Goal: Task Accomplishment & Management: Manage account settings

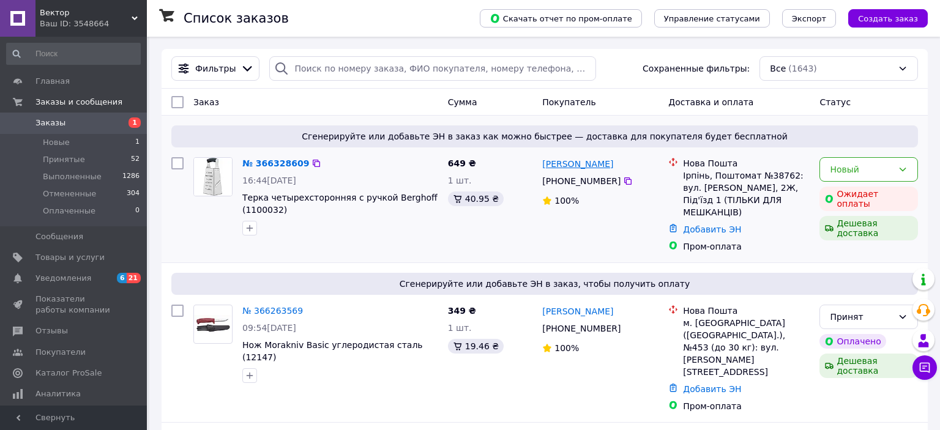
click at [583, 166] on link "[PERSON_NAME]" at bounding box center [577, 164] width 71 height 12
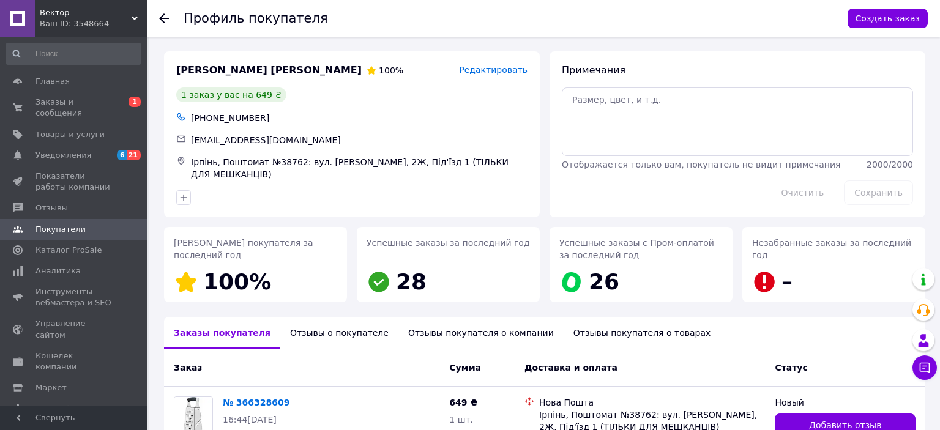
click at [162, 17] on use at bounding box center [164, 18] width 10 height 10
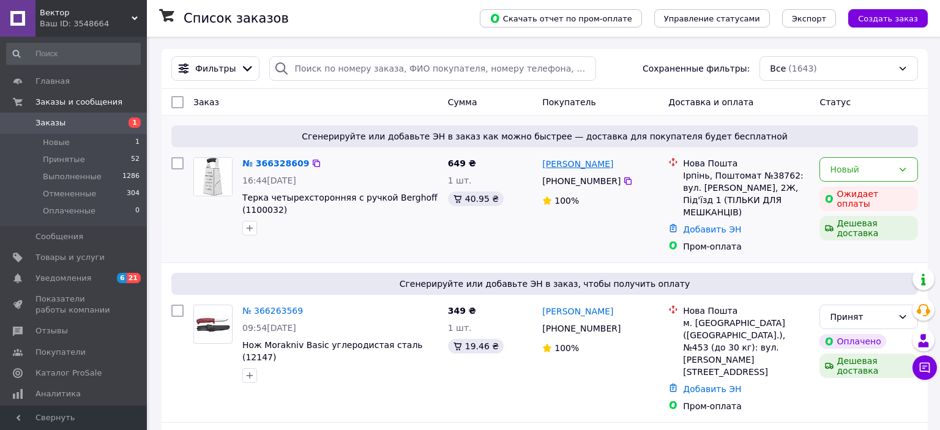
click at [583, 167] on link "Андрій Тиходюк" at bounding box center [577, 164] width 71 height 12
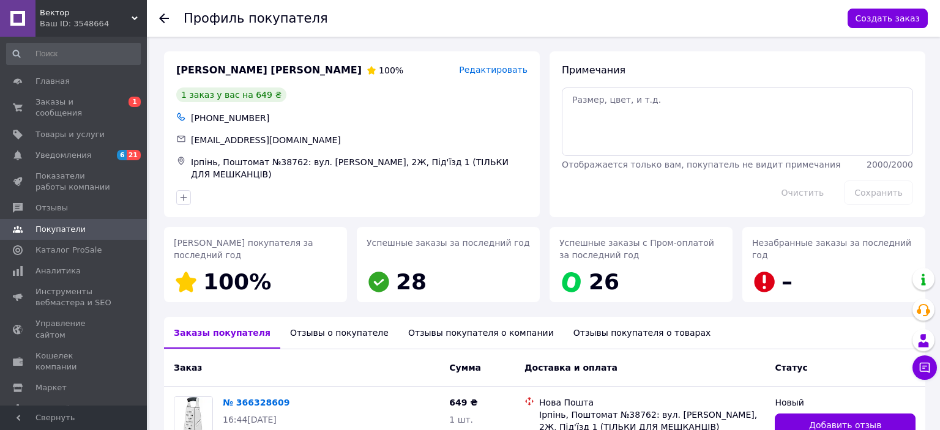
click at [164, 19] on use at bounding box center [164, 18] width 10 height 10
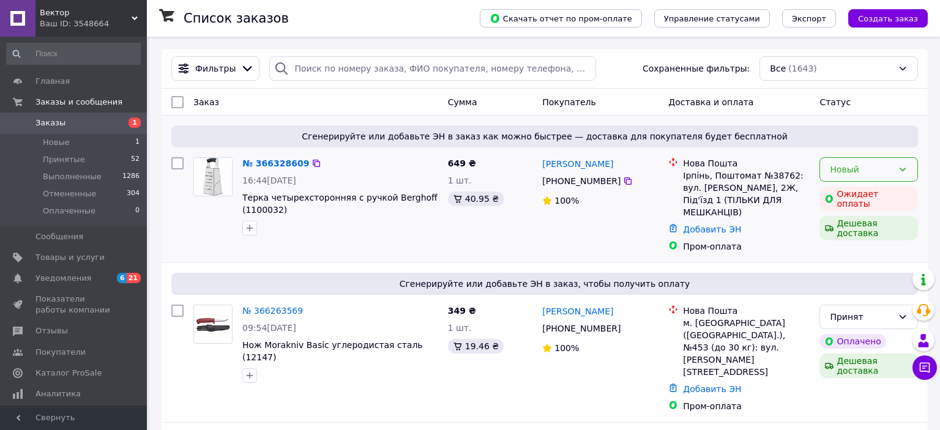
click at [901, 170] on icon at bounding box center [903, 170] width 7 height 4
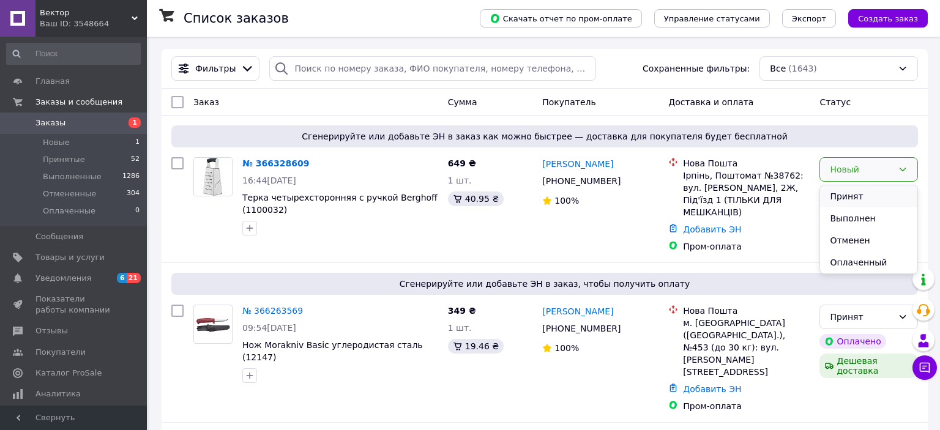
click at [845, 196] on li "Принят" at bounding box center [868, 196] width 97 height 22
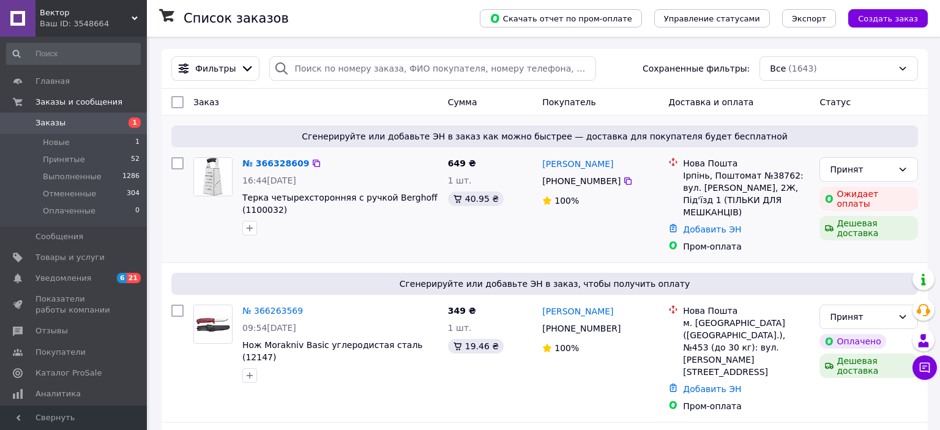
click at [696, 163] on div "Нова Пошта" at bounding box center [746, 163] width 127 height 12
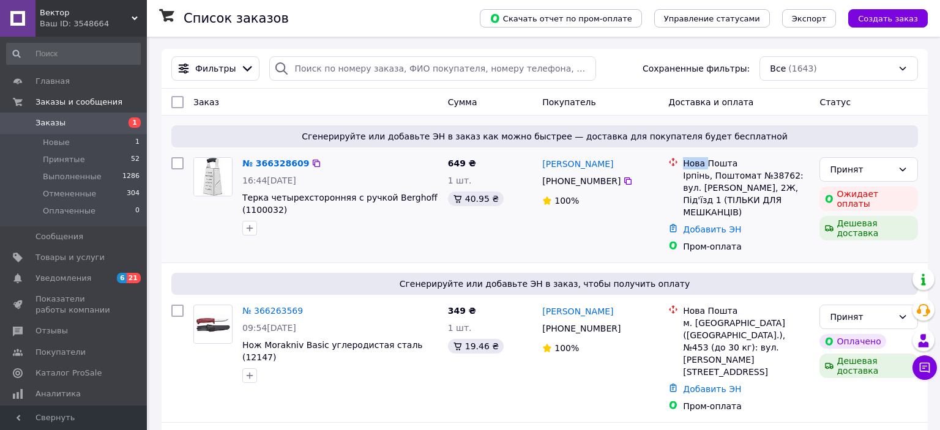
click at [696, 163] on div "Нова Пошта" at bounding box center [746, 163] width 127 height 12
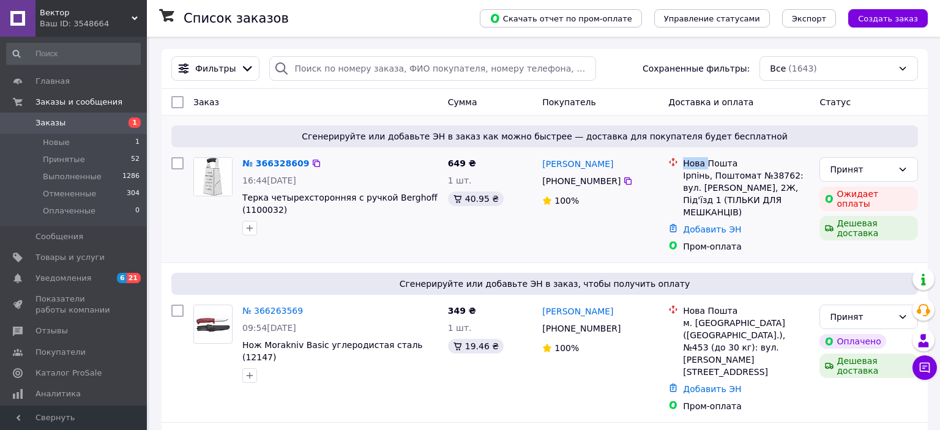
click at [696, 163] on div "Нова Пошта" at bounding box center [746, 163] width 127 height 12
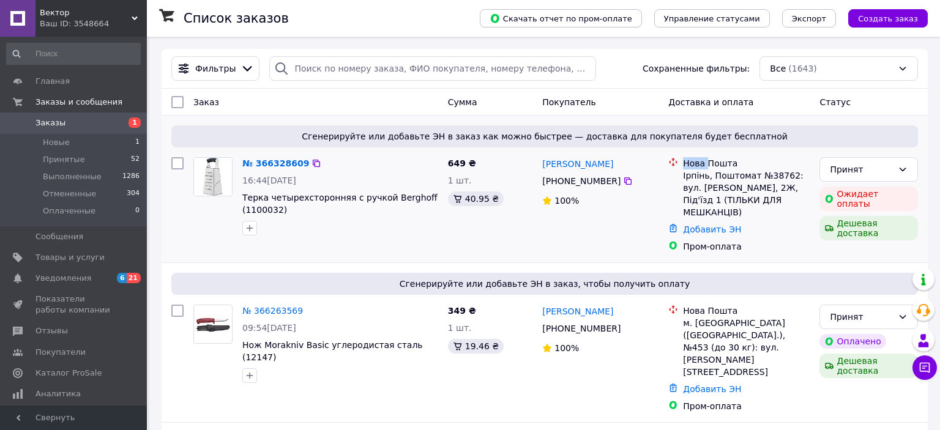
click at [696, 163] on div "Нова Пошта" at bounding box center [746, 163] width 127 height 12
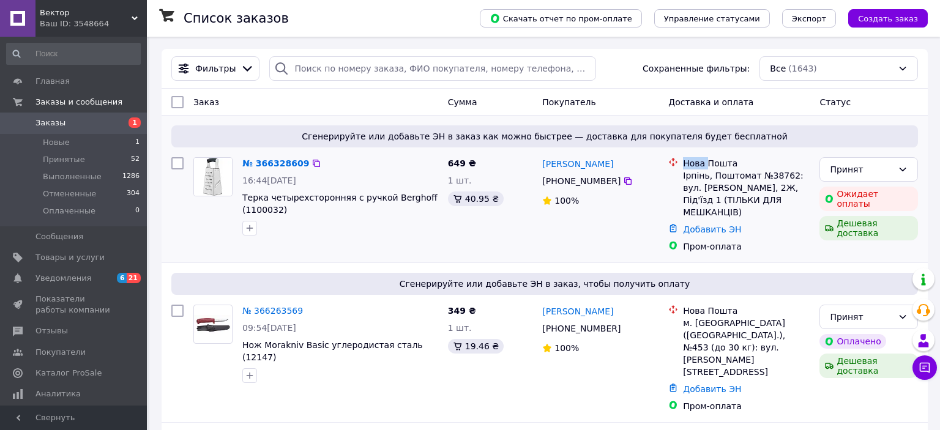
click at [696, 163] on div "Нова Пошта" at bounding box center [746, 163] width 127 height 12
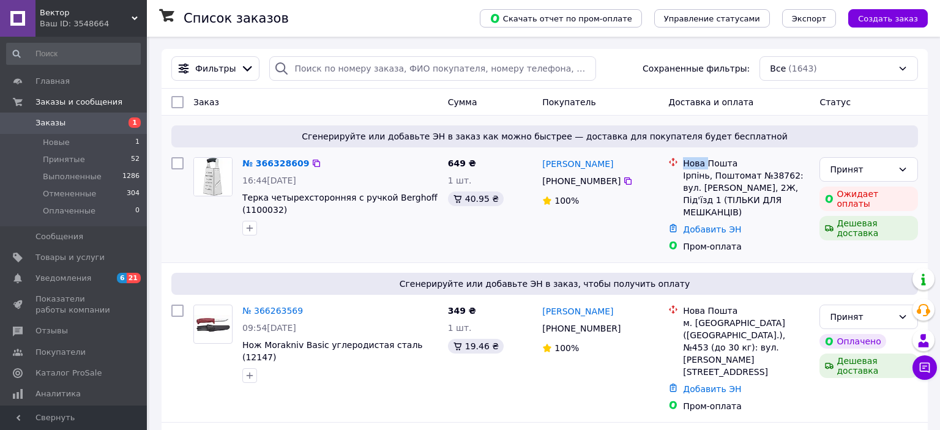
click at [696, 163] on div "Нова Пошта" at bounding box center [746, 163] width 127 height 12
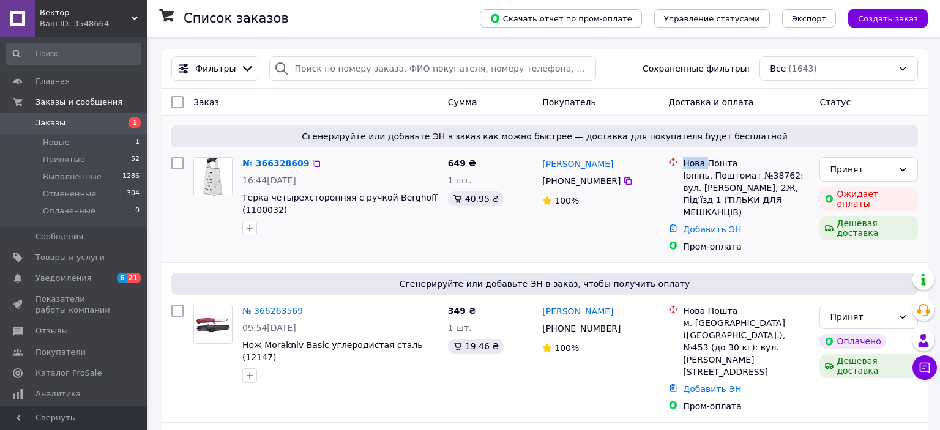
click at [696, 163] on div "Нова Пошта" at bounding box center [746, 163] width 127 height 12
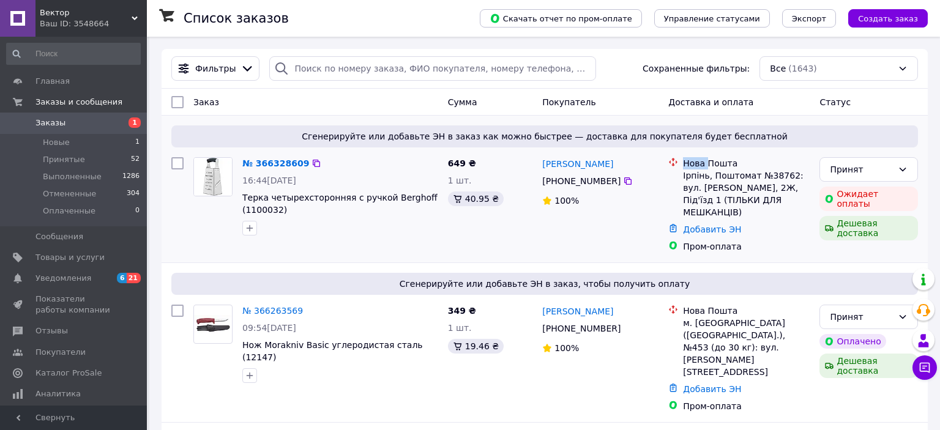
click at [696, 163] on div "Нова Пошта" at bounding box center [746, 163] width 127 height 12
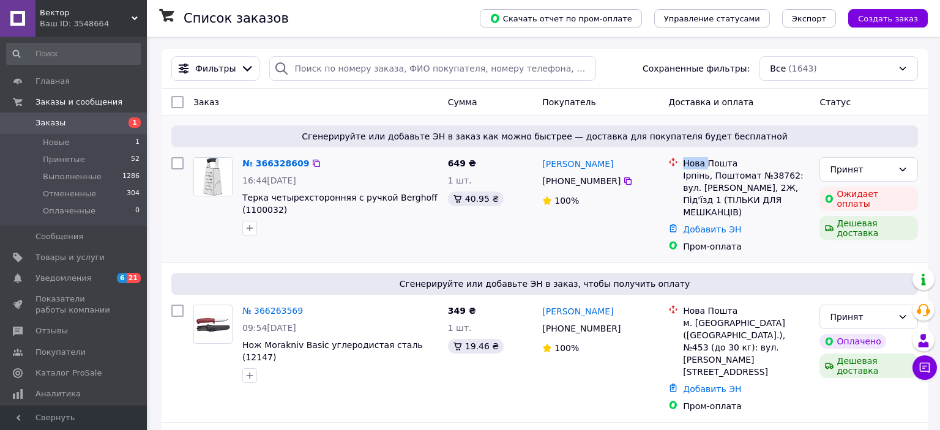
click at [696, 163] on div "Нова Пошта" at bounding box center [746, 163] width 127 height 12
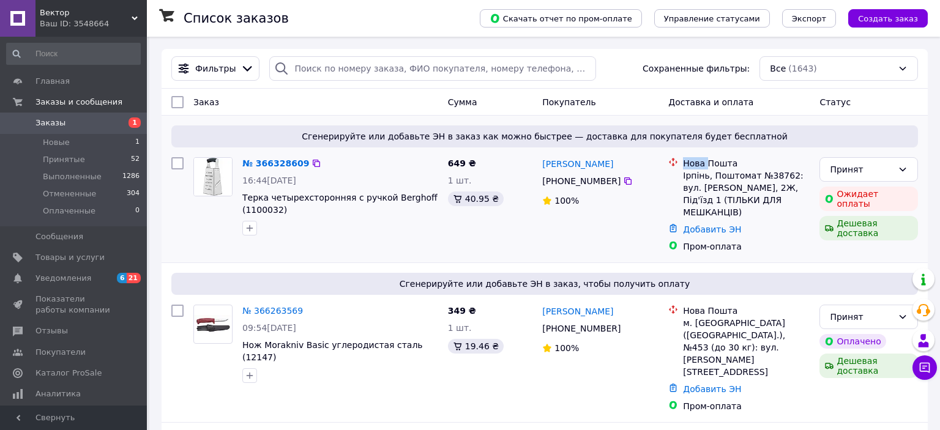
click at [696, 163] on div "Нова Пошта" at bounding box center [746, 163] width 127 height 12
click at [136, 18] on use at bounding box center [135, 19] width 6 height 4
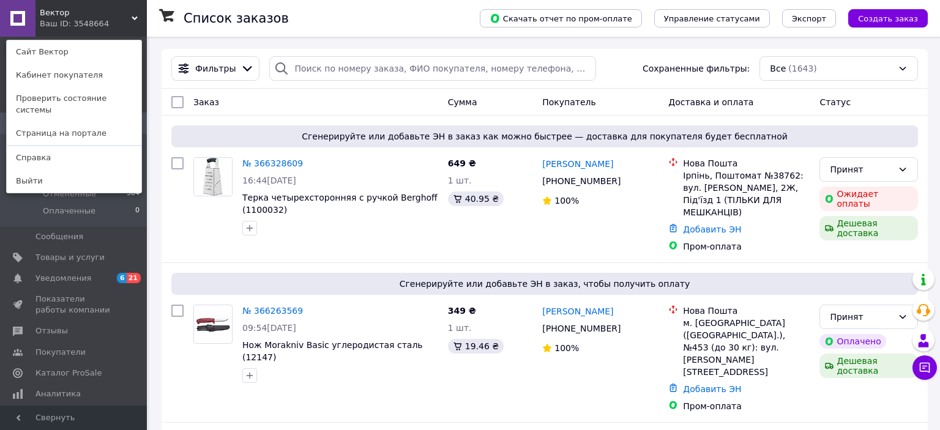
click at [34, 170] on link "Выйти" at bounding box center [74, 181] width 135 height 23
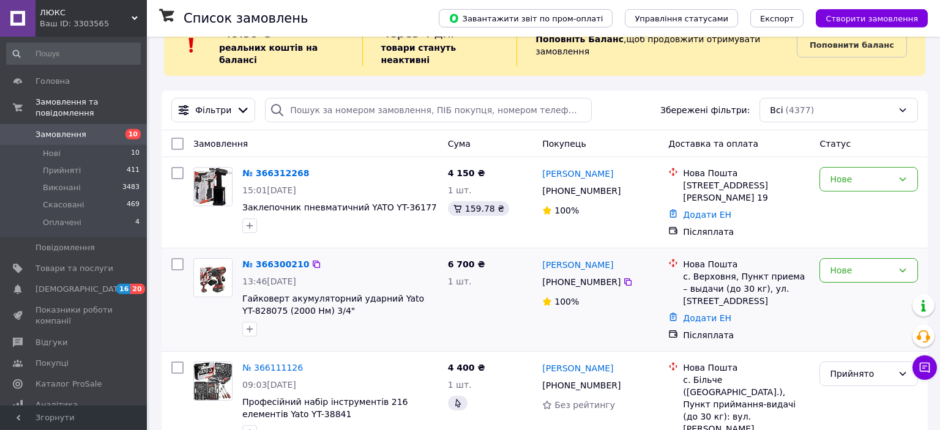
scroll to position [64, 0]
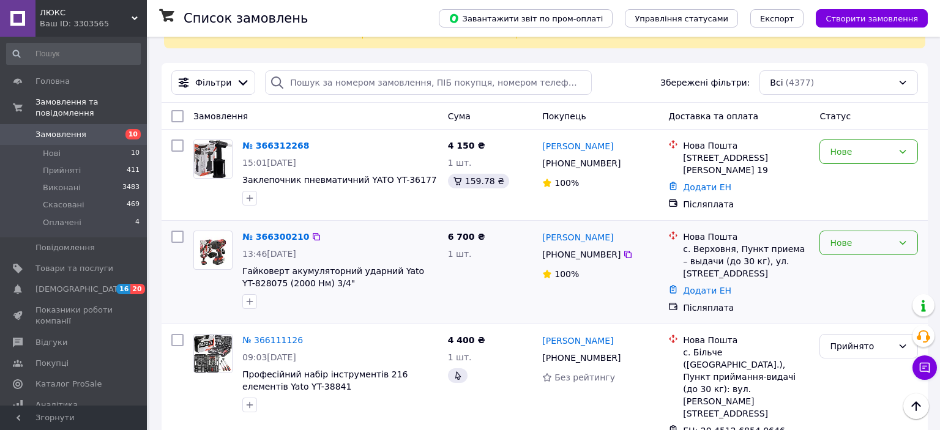
click at [901, 238] on icon at bounding box center [903, 243] width 10 height 10
click at [846, 253] on li "Прийнято" at bounding box center [868, 257] width 97 height 22
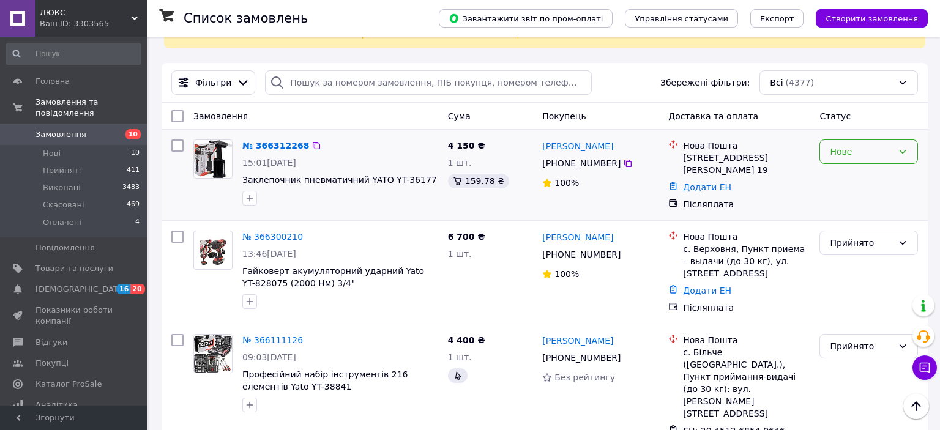
click at [900, 140] on div "Нове" at bounding box center [868, 152] width 99 height 24
click at [850, 162] on li "Прийнято" at bounding box center [868, 166] width 97 height 22
click at [557, 140] on link "Геннадий Мунтян" at bounding box center [577, 146] width 71 height 12
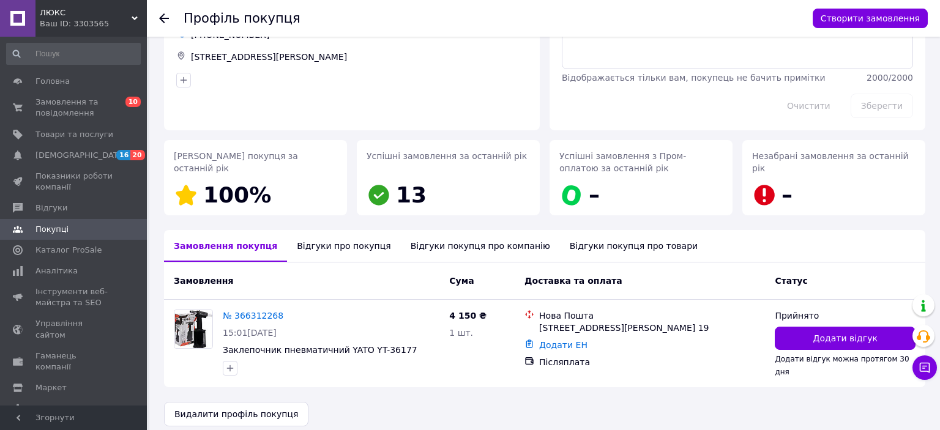
scroll to position [92, 0]
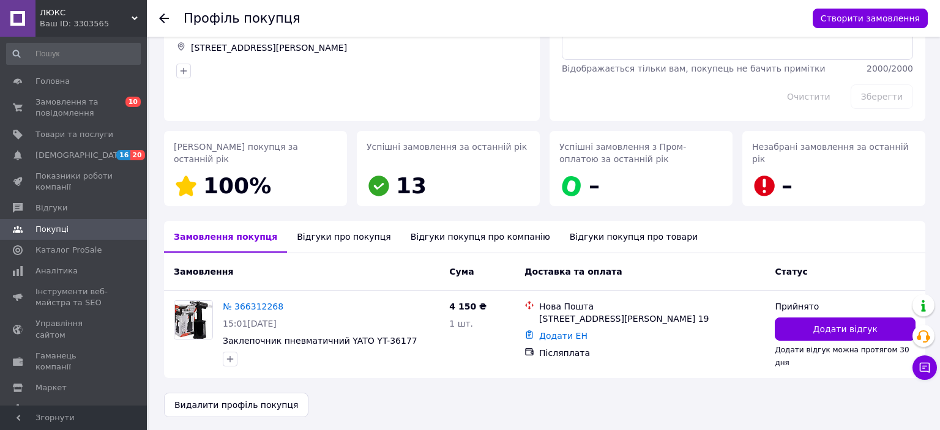
click at [163, 22] on use at bounding box center [164, 18] width 10 height 10
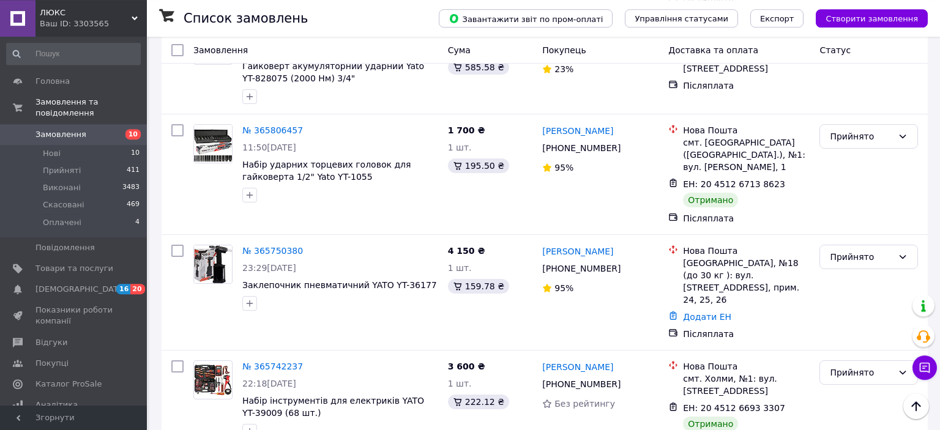
scroll to position [598, 0]
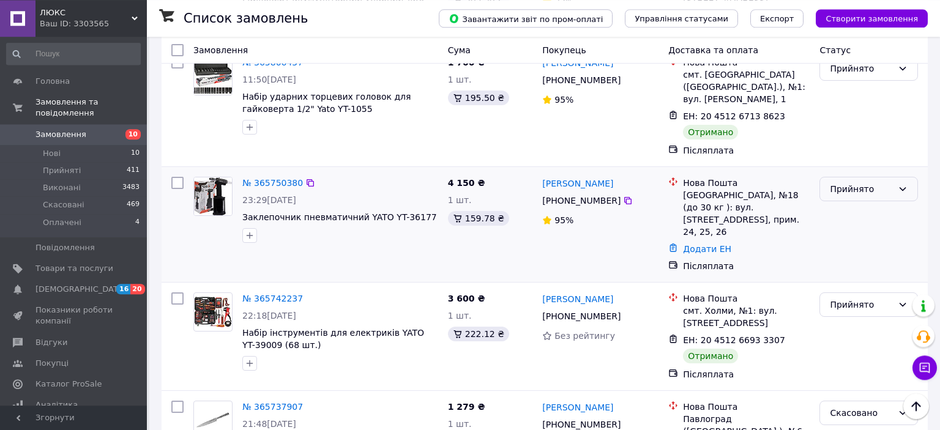
click at [898, 184] on icon at bounding box center [903, 189] width 10 height 10
click at [847, 163] on li "Скасовано" at bounding box center [868, 172] width 97 height 22
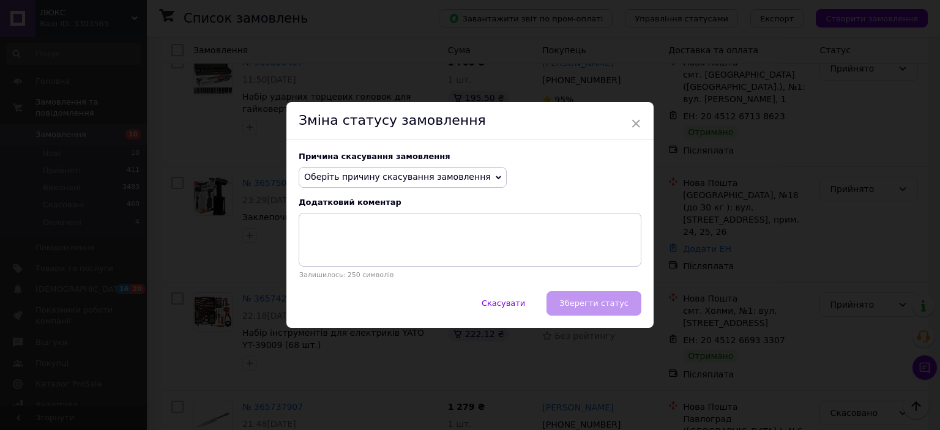
click at [496, 177] on icon at bounding box center [499, 178] width 6 height 6
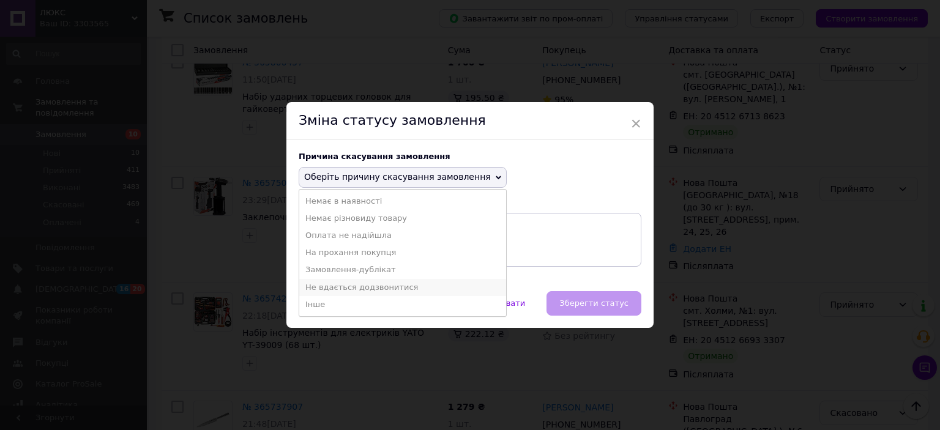
click at [382, 286] on li "Не вдається додзвонитися" at bounding box center [402, 287] width 207 height 17
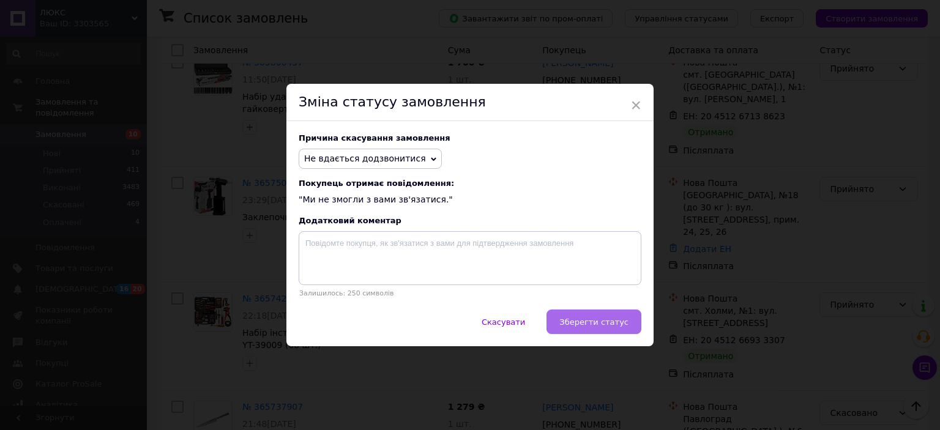
click at [611, 329] on button "Зберегти статус" at bounding box center [593, 322] width 95 height 24
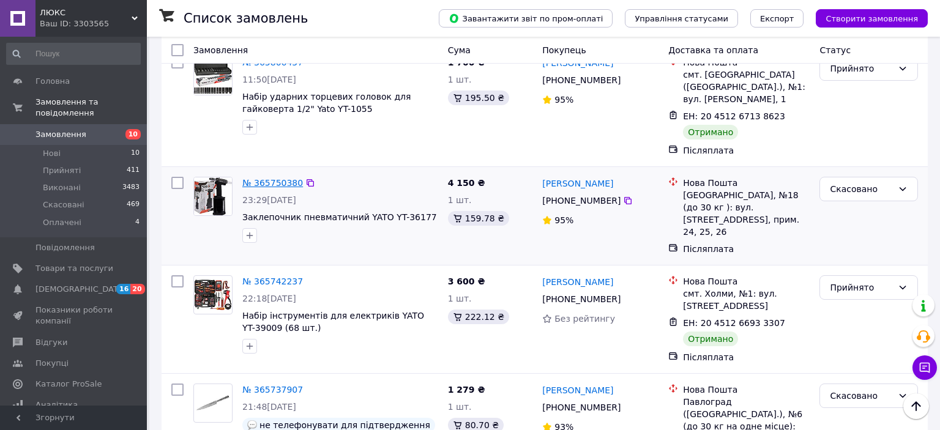
click at [286, 178] on link "№ 365750380" at bounding box center [272, 183] width 61 height 10
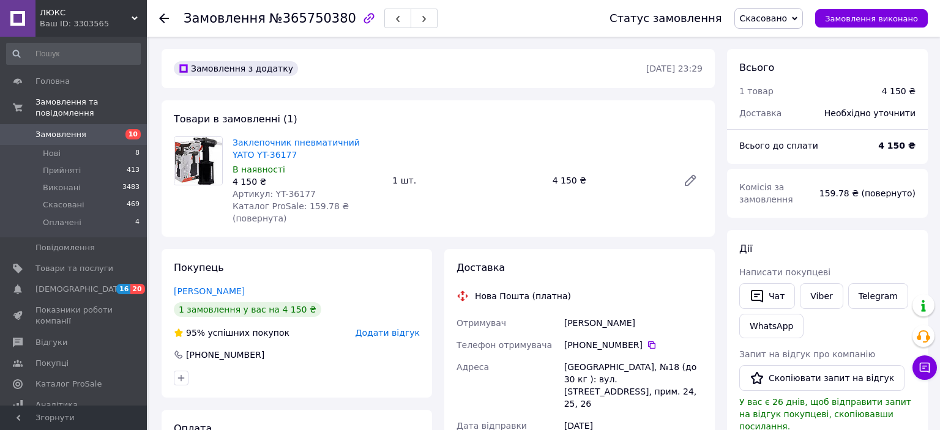
click at [387, 328] on span "Додати відгук" at bounding box center [388, 333] width 64 height 10
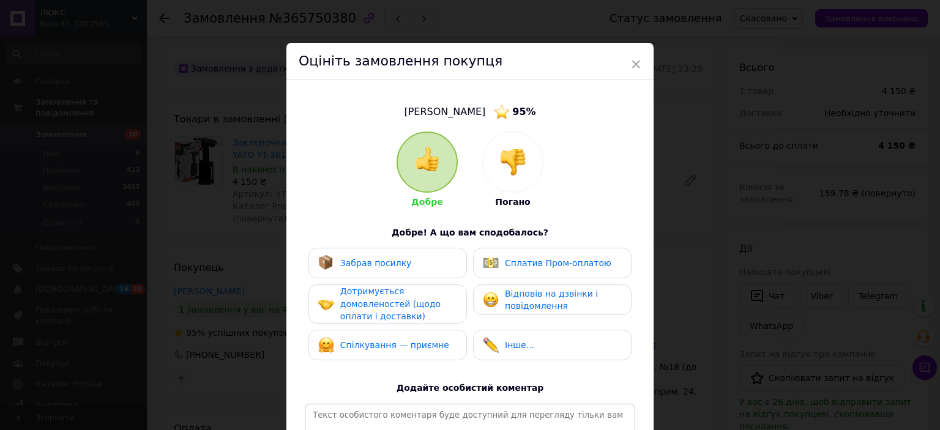
click at [501, 177] on div at bounding box center [513, 162] width 60 height 60
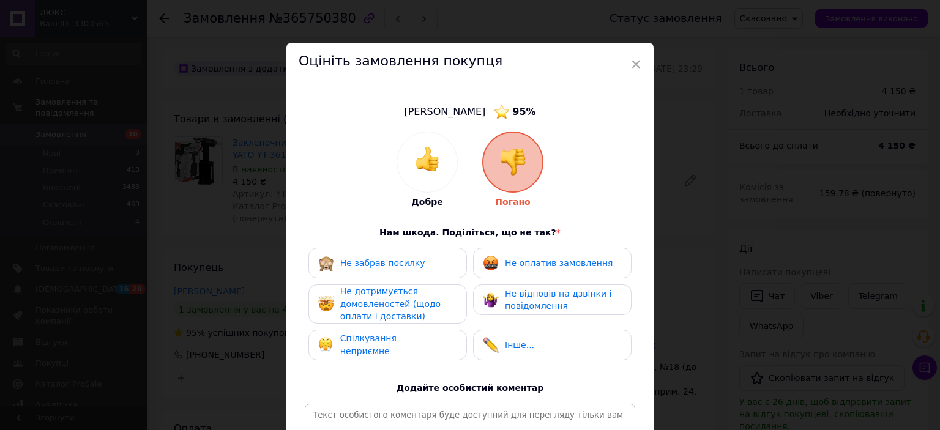
click at [540, 299] on span "Не відповів на дзвінки і повідомлення" at bounding box center [558, 300] width 106 height 23
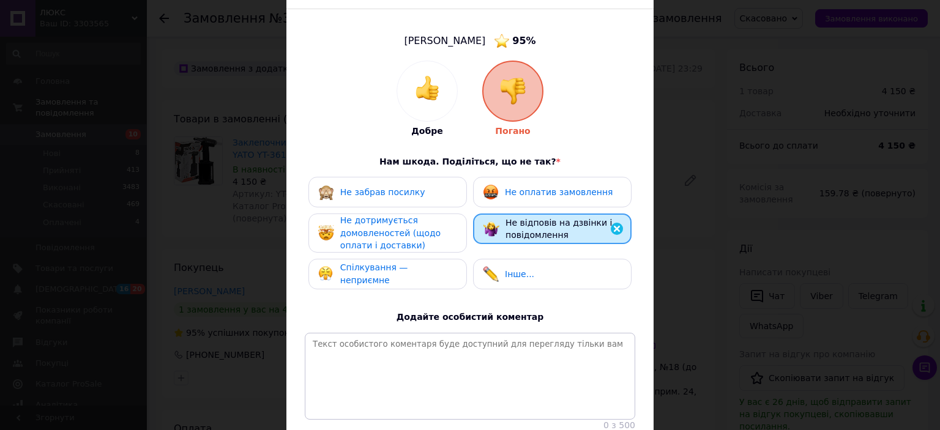
scroll to position [194, 0]
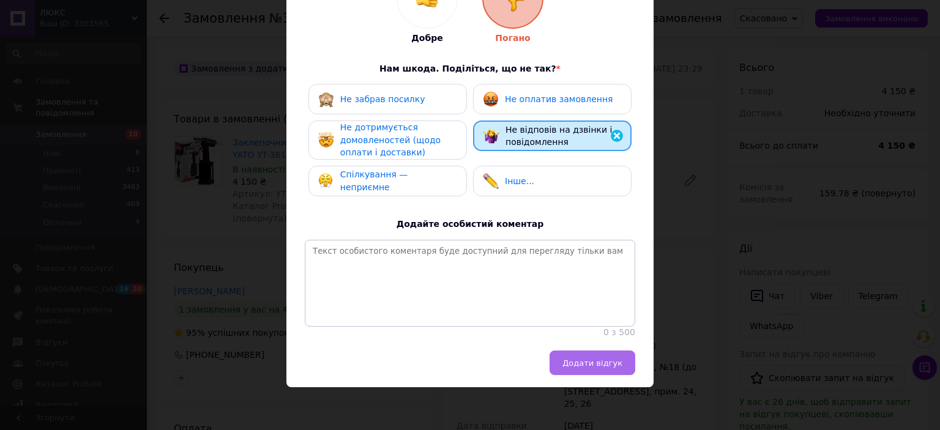
click at [600, 367] on span "Додати відгук" at bounding box center [592, 363] width 60 height 9
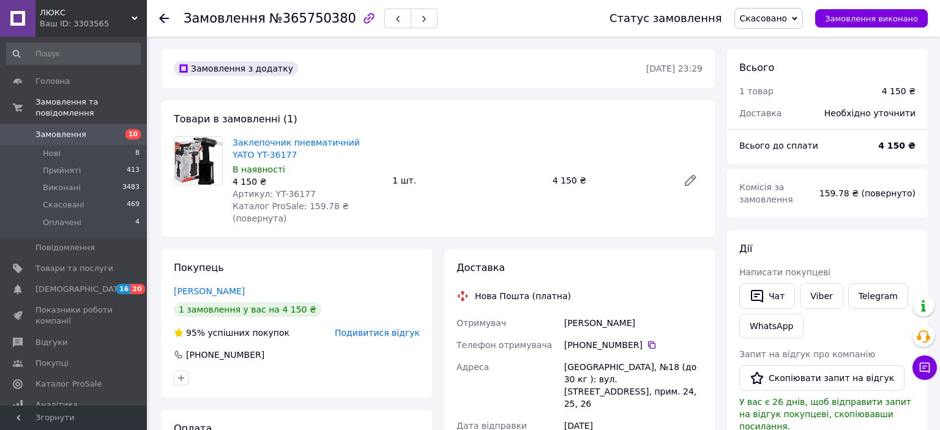
click at [160, 16] on icon at bounding box center [164, 18] width 10 height 10
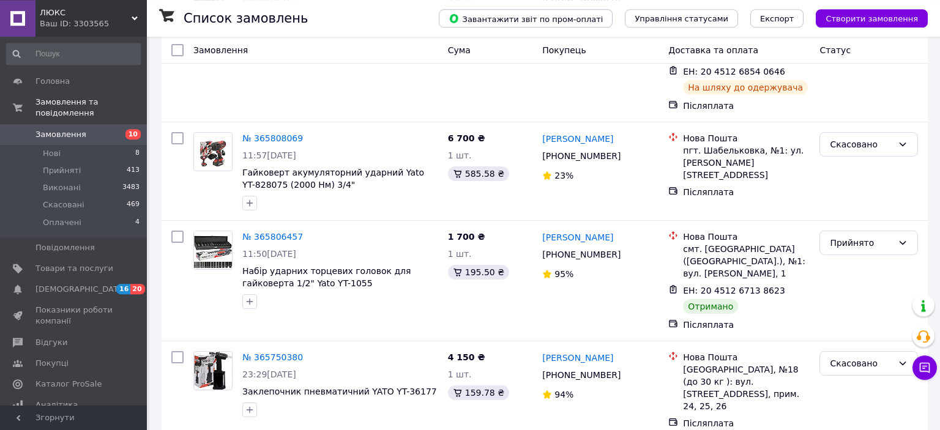
scroll to position [387, 0]
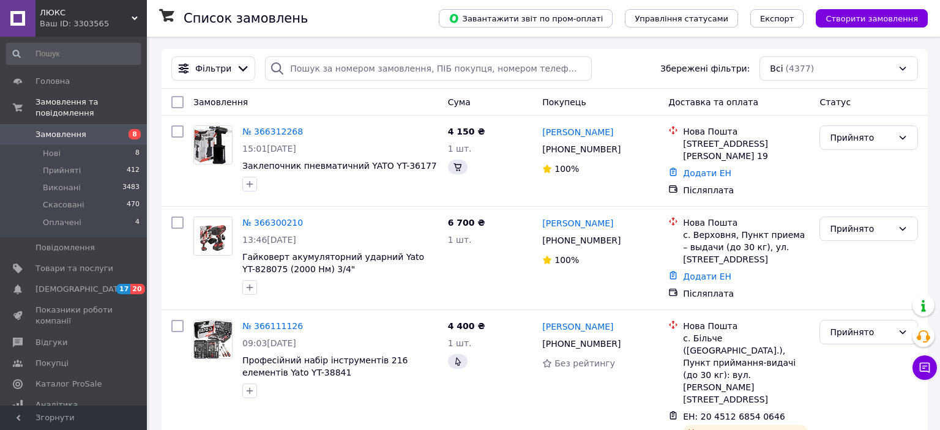
scroll to position [387, 0]
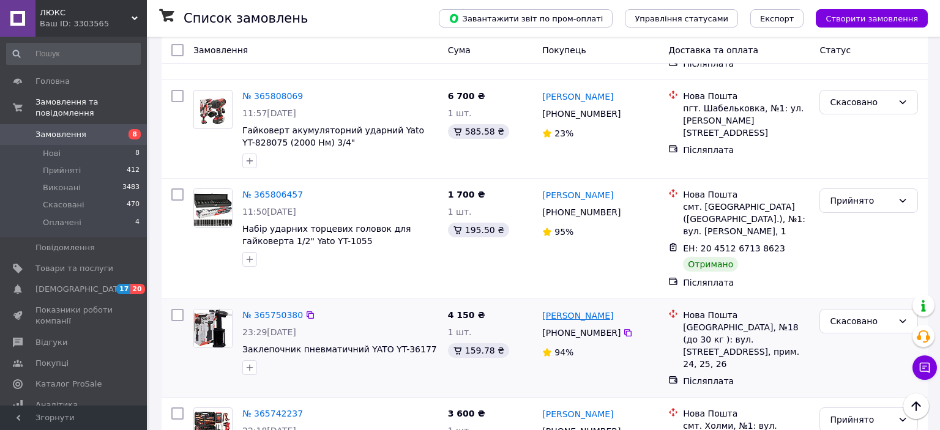
click at [571, 310] on link "Олег Герула" at bounding box center [577, 316] width 71 height 12
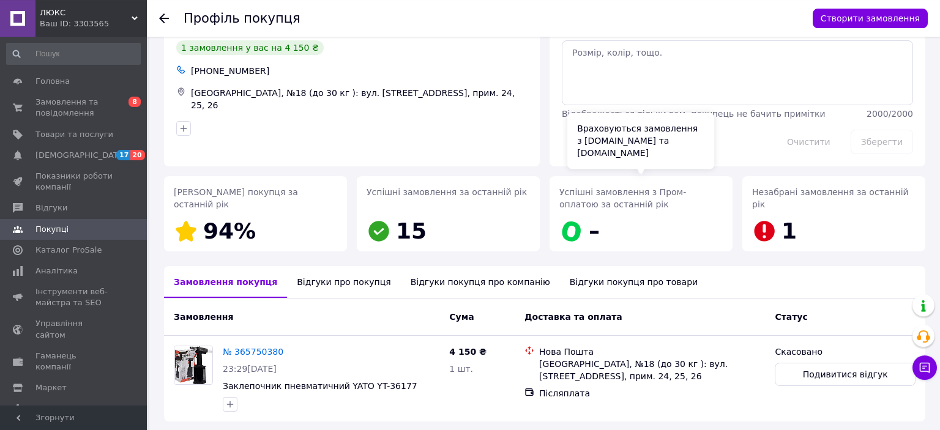
scroll to position [92, 0]
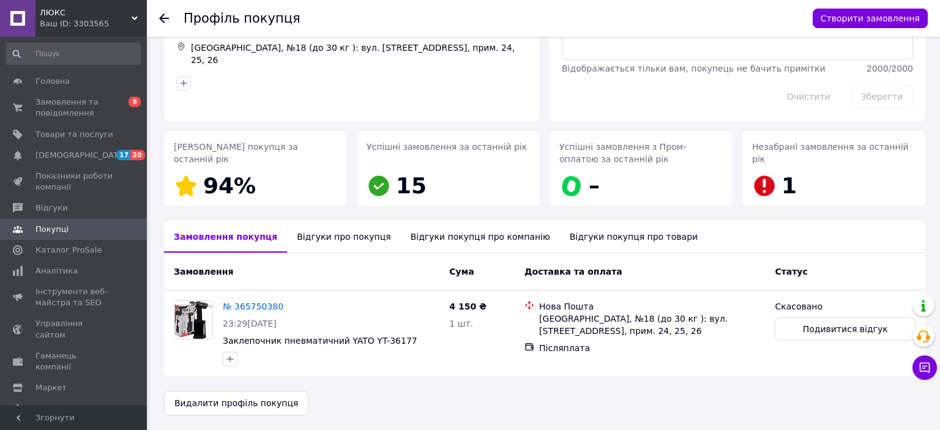
click at [290, 238] on div "Відгуки про покупця" at bounding box center [343, 237] width 113 height 32
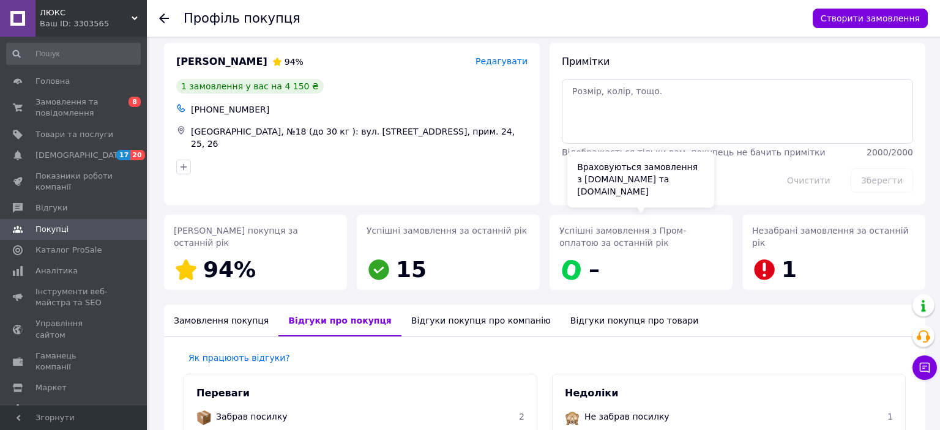
scroll to position [0, 0]
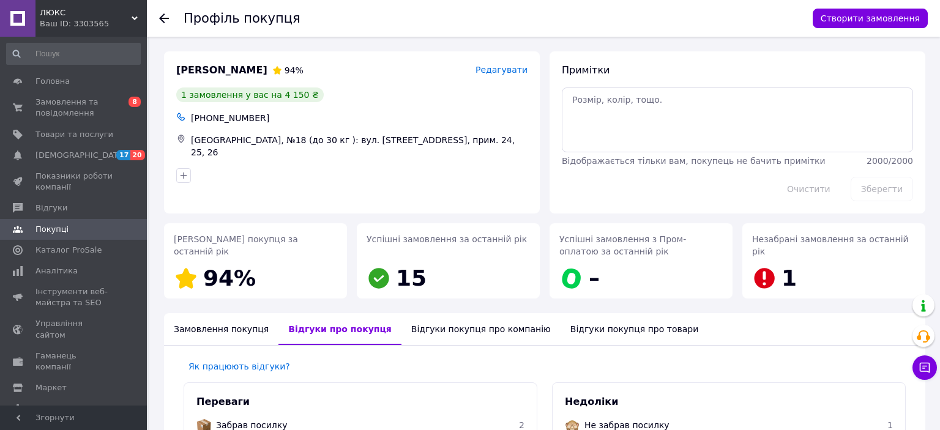
click at [160, 13] on div at bounding box center [164, 18] width 10 height 12
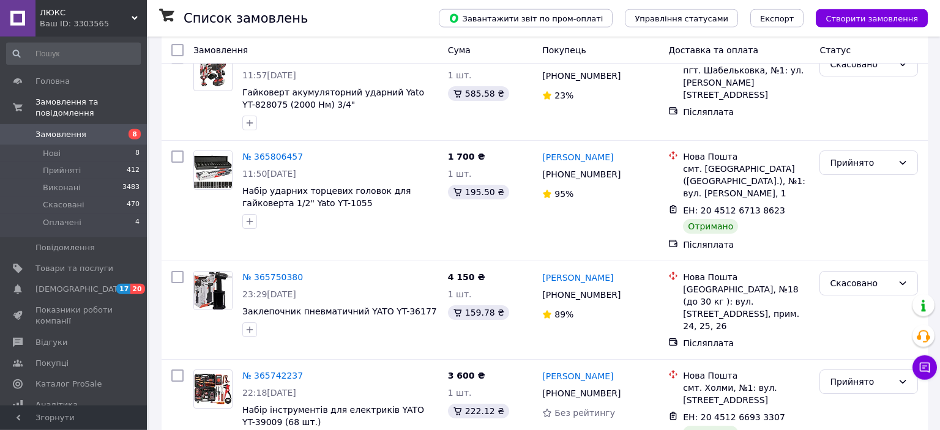
scroll to position [452, 0]
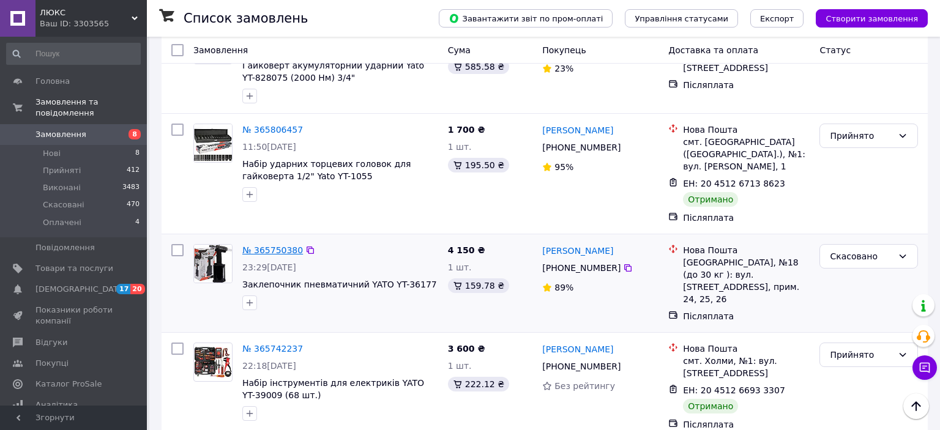
click at [275, 245] on link "№ 365750380" at bounding box center [272, 250] width 61 height 10
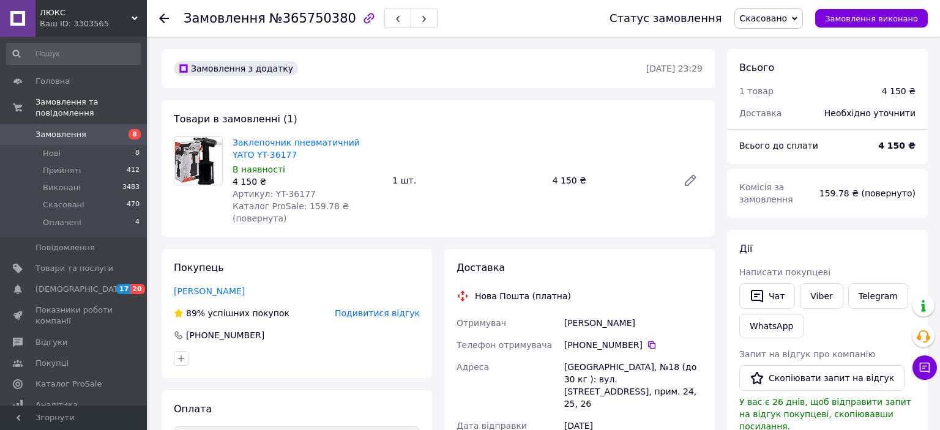
click at [162, 23] on div at bounding box center [164, 18] width 10 height 12
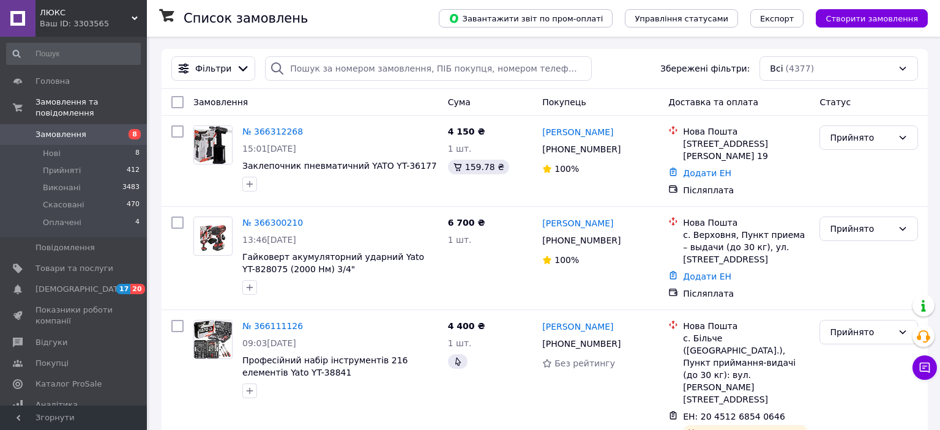
click at [136, 15] on div "ЛЮКС Ваш ID: 3303565" at bounding box center [90, 18] width 111 height 37
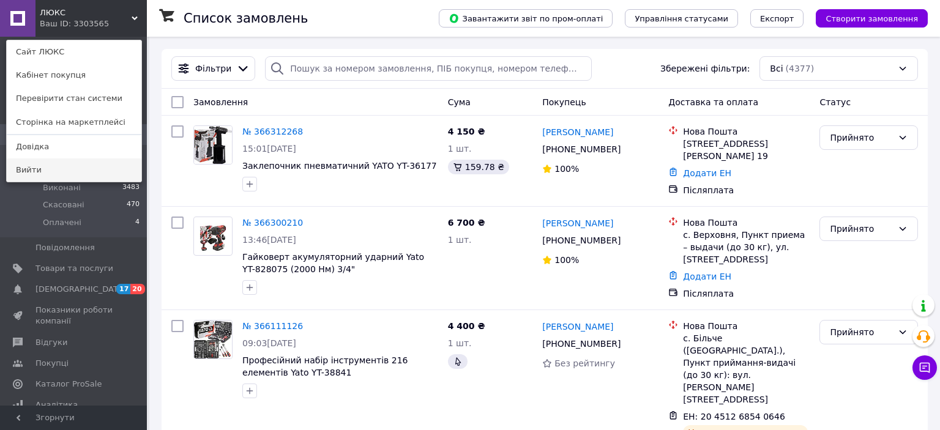
click at [33, 171] on link "Вийти" at bounding box center [74, 169] width 135 height 23
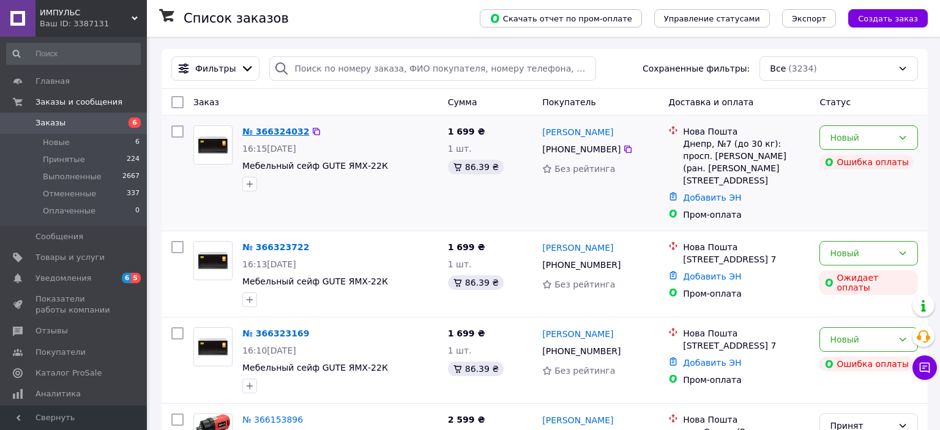
click at [276, 135] on link "№ 366324032" at bounding box center [275, 132] width 67 height 10
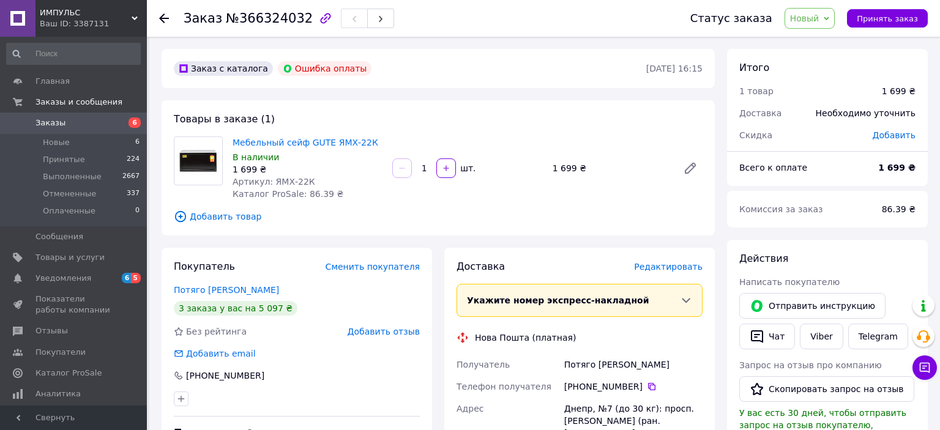
click at [164, 16] on icon at bounding box center [164, 18] width 10 height 10
